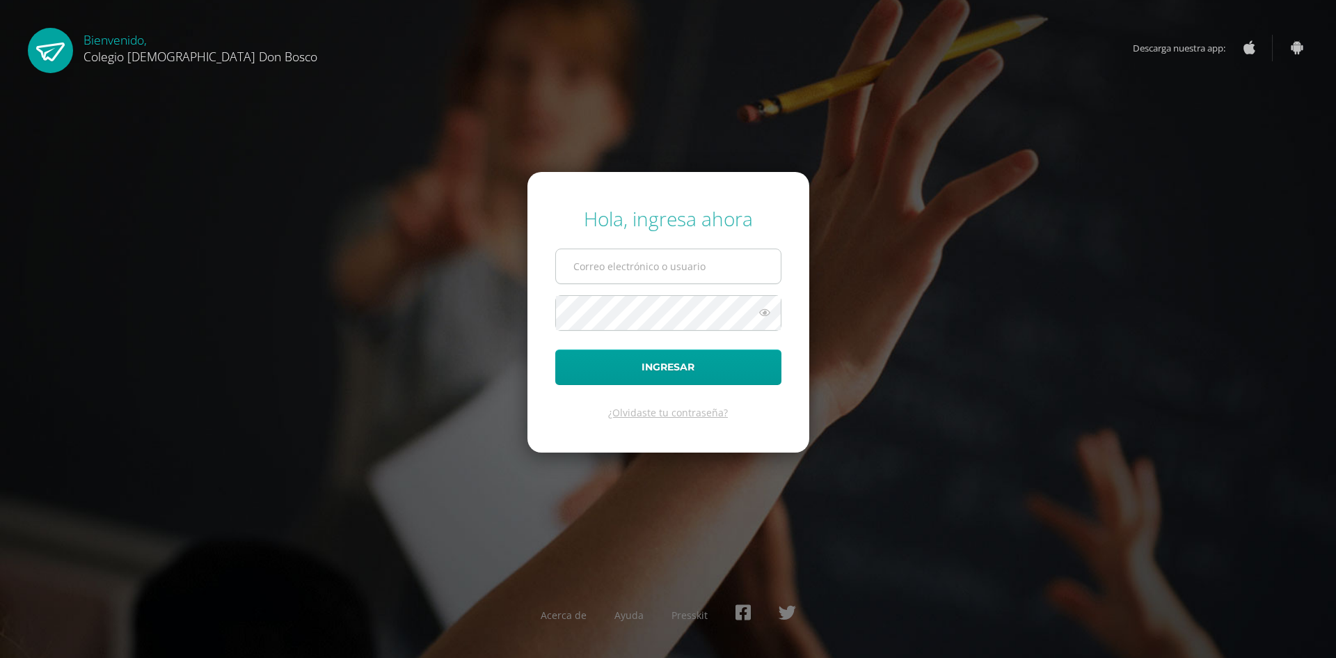
click at [695, 272] on input "text" at bounding box center [668, 266] width 225 height 34
type input "[PERSON_NAME][EMAIL_ADDRESS][DOMAIN_NAME]"
click at [555, 349] on button "Ingresar" at bounding box center [668, 366] width 226 height 35
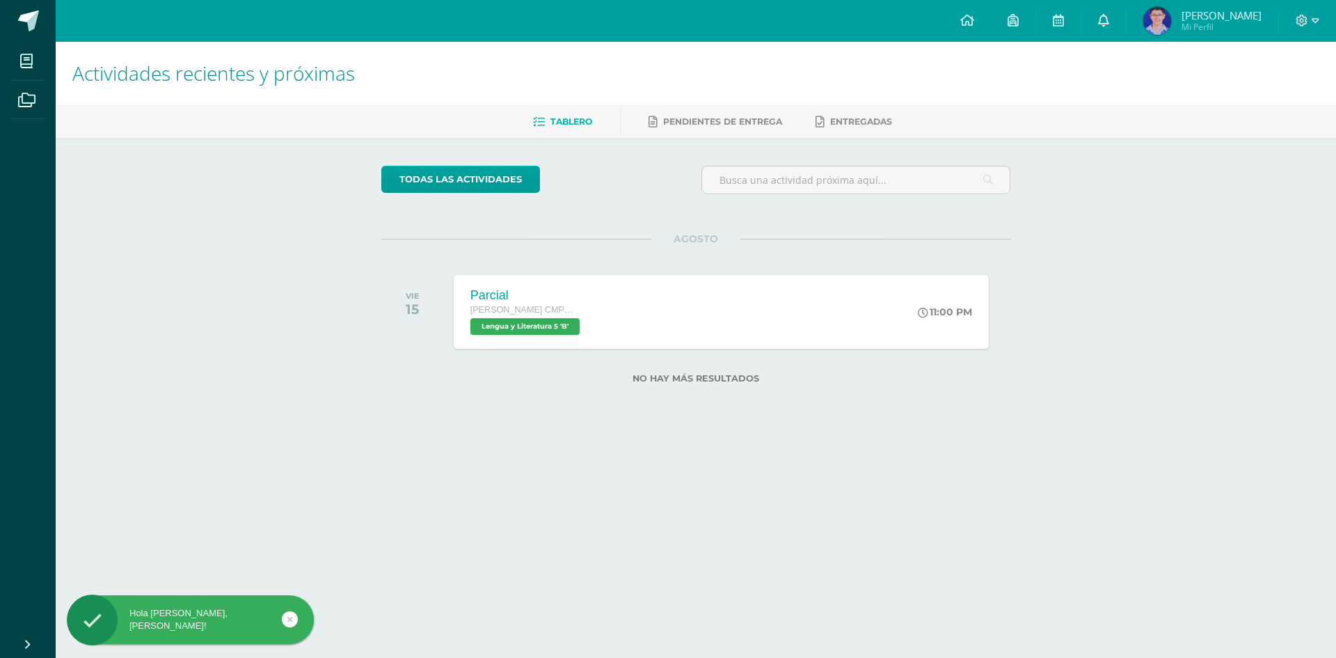
click at [1109, 25] on icon at bounding box center [1103, 20] width 11 height 13
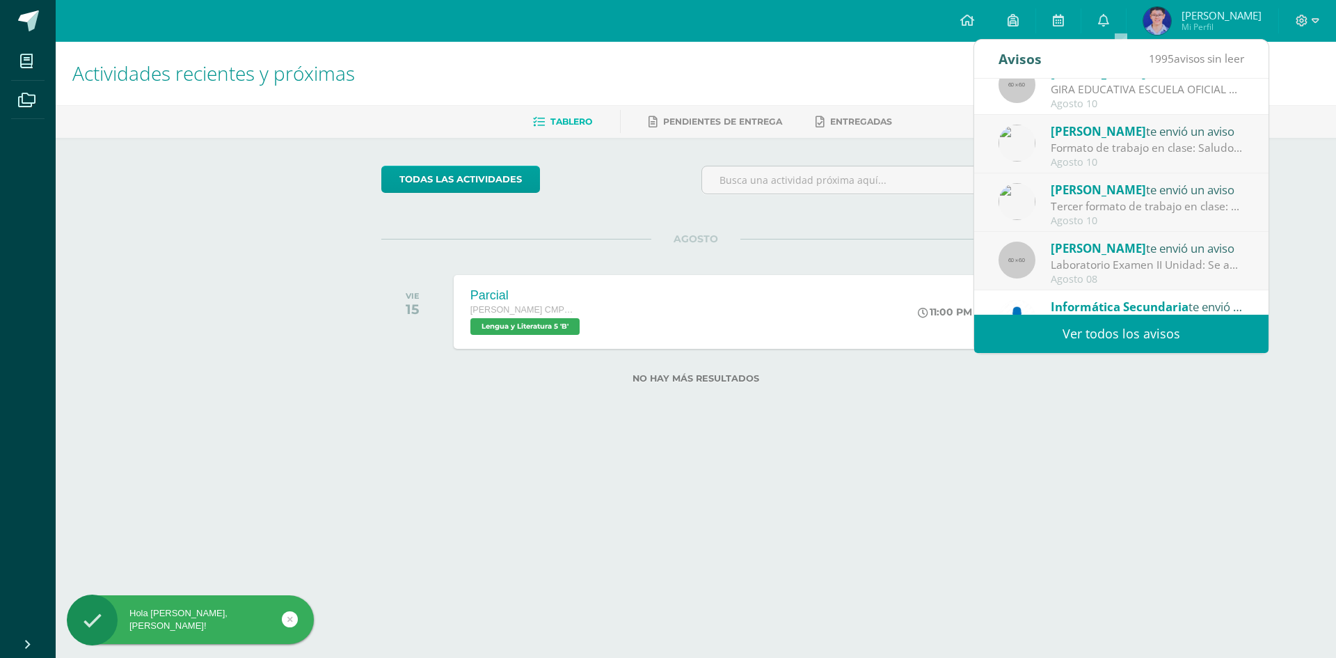
scroll to position [232, 0]
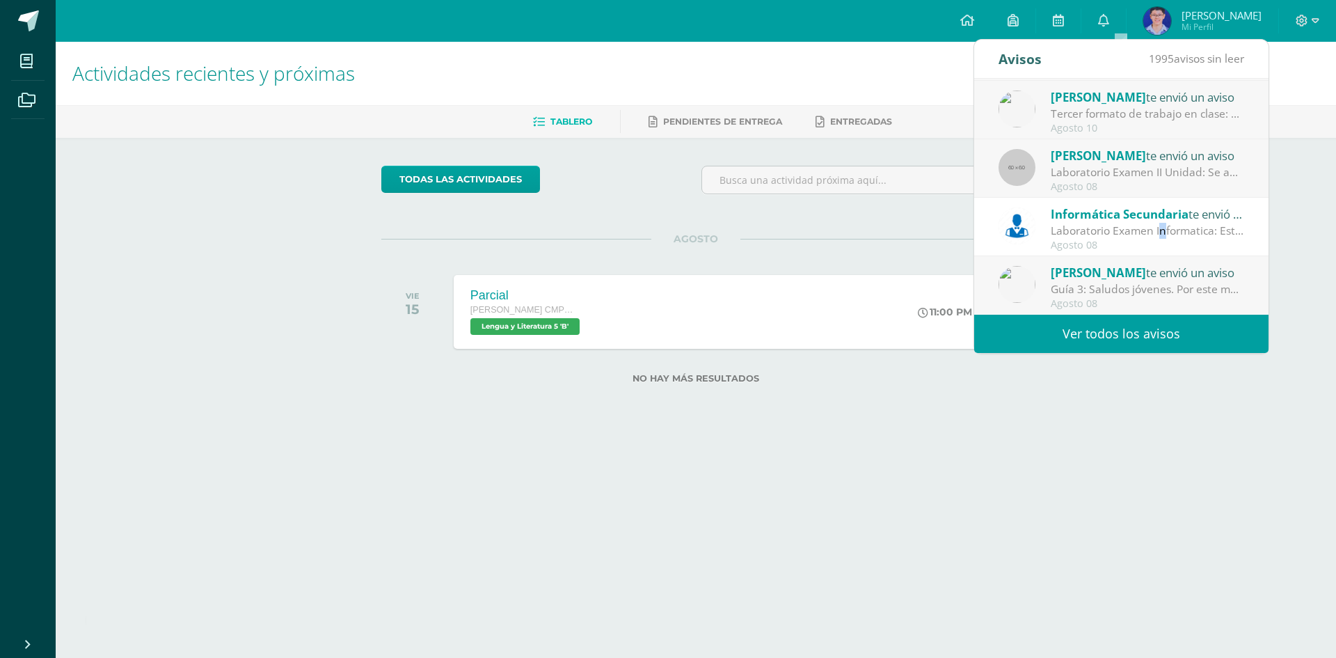
click at [1118, 224] on div "Laboratorio Examen Informatica: Estimados alumnos se les adjunta los laboratori…" at bounding box center [1147, 231] width 193 height 16
click at [1034, 215] on div "Informática Secundaria te envió un aviso Laboratorio Examen Informatica: Estima…" at bounding box center [1122, 228] width 246 height 46
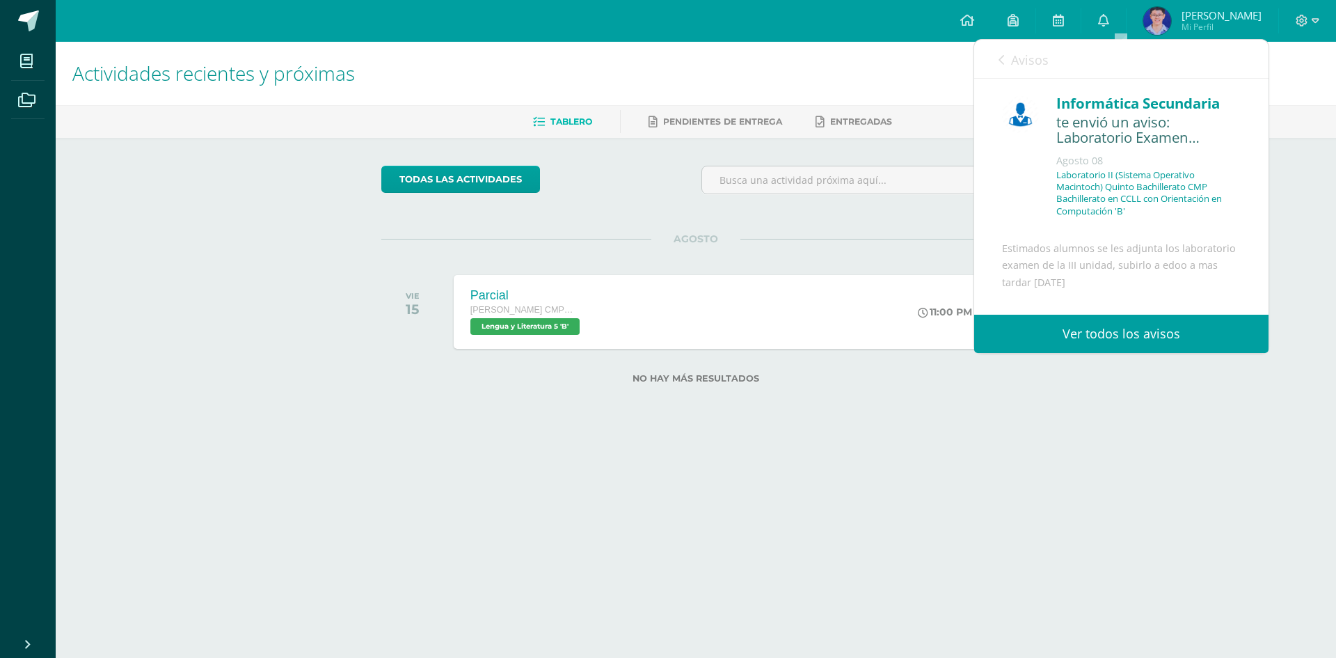
scroll to position [260, 0]
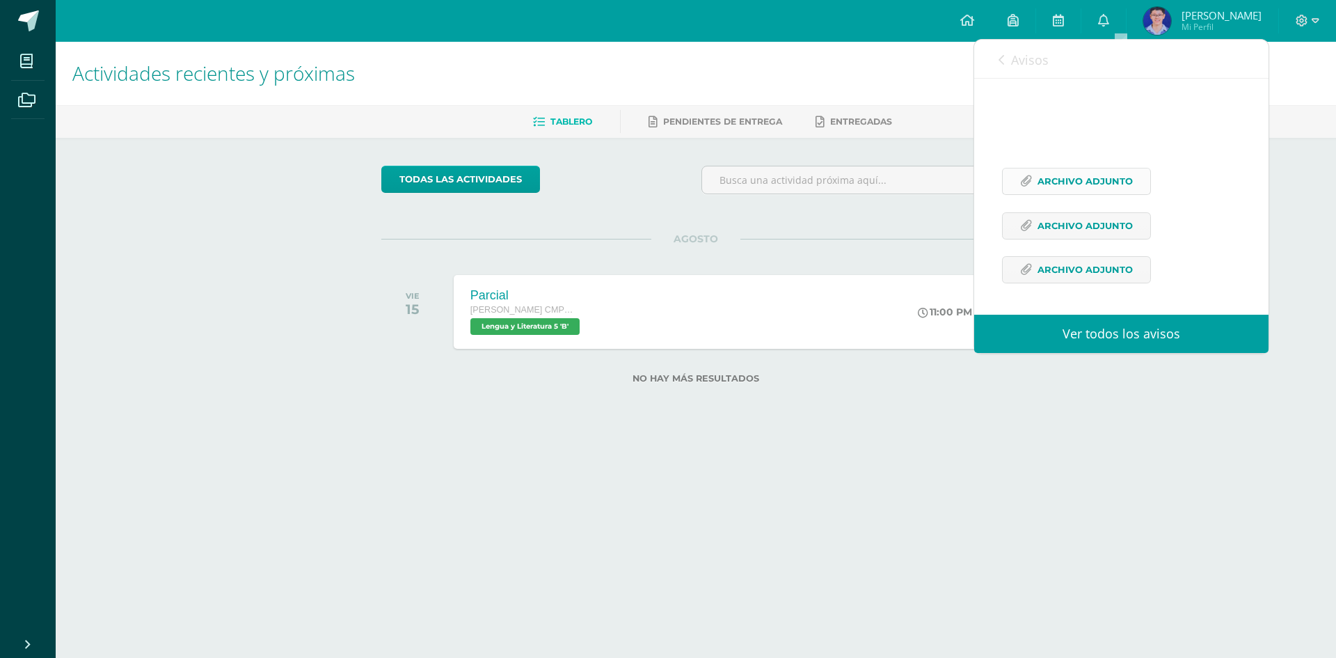
click at [1086, 181] on span "Archivo Adjunto" at bounding box center [1085, 181] width 95 height 26
click at [1132, 223] on link "Archivo Adjunto" at bounding box center [1076, 225] width 149 height 27
click at [1073, 278] on span "Archivo Adjunto" at bounding box center [1085, 270] width 95 height 26
click at [954, 428] on html "Hola Eric Gregorio, bienvenido a Edoo! Mis cursos Archivos Cerrar panel Biologí…" at bounding box center [668, 214] width 1336 height 428
